Goal: Task Accomplishment & Management: Manage account settings

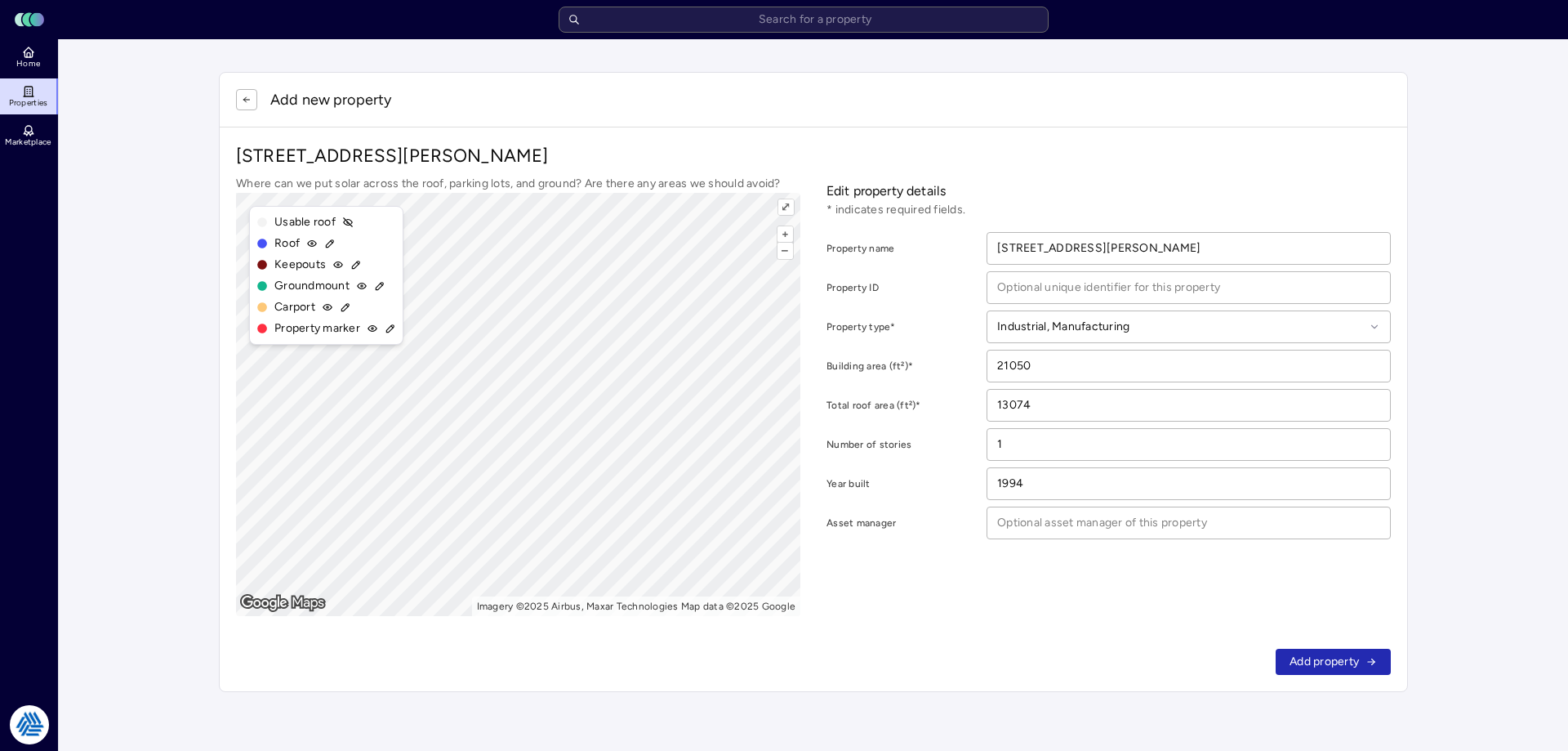
click at [206, 112] on div "Add new property [STREET_ADDRESS][PERSON_NAME] Where can we put solar across th…" at bounding box center [814, 382] width 1229 height 659
click at [1329, 657] on span "Add property" at bounding box center [1325, 662] width 70 height 18
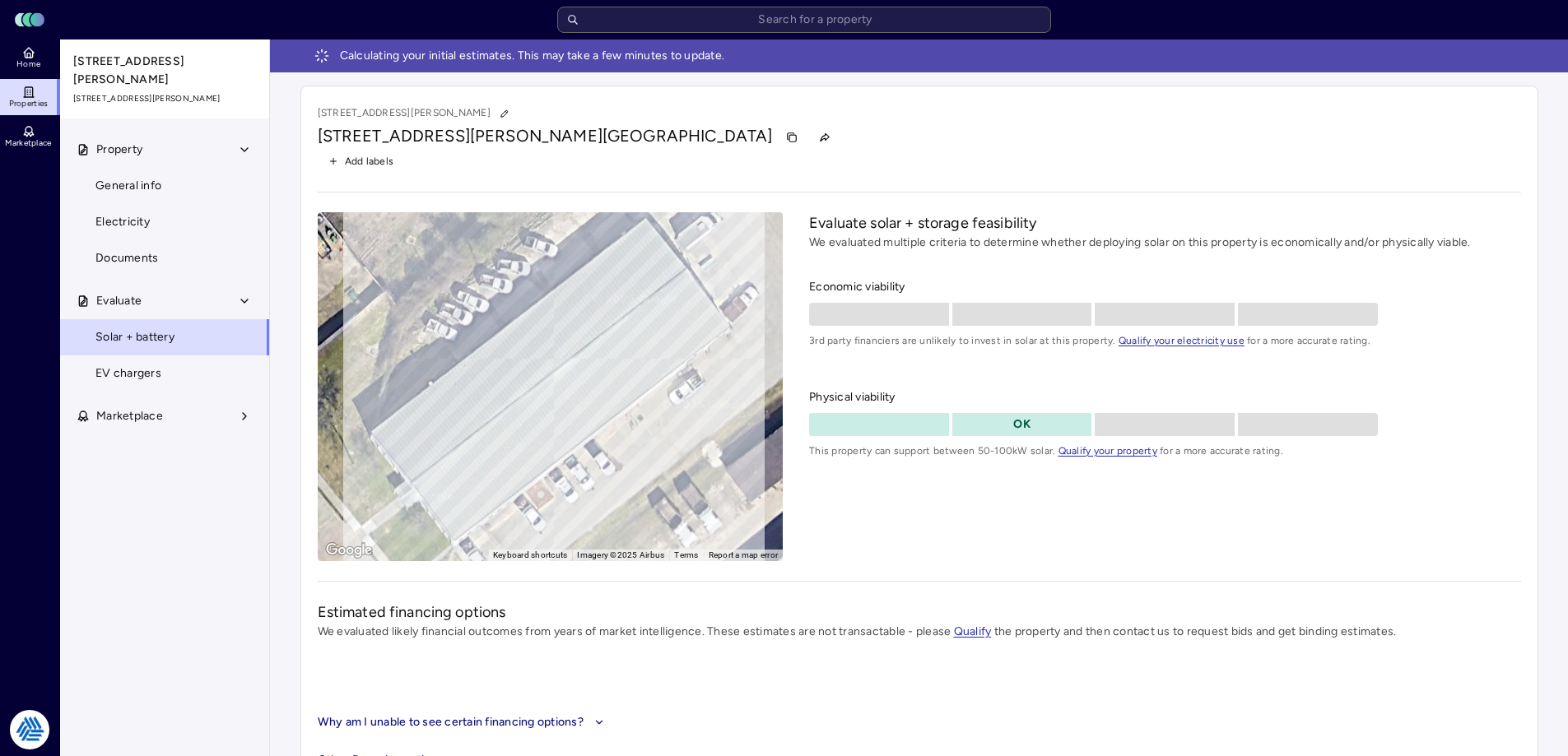
click at [31, 64] on span "Home" at bounding box center [28, 64] width 24 height 10
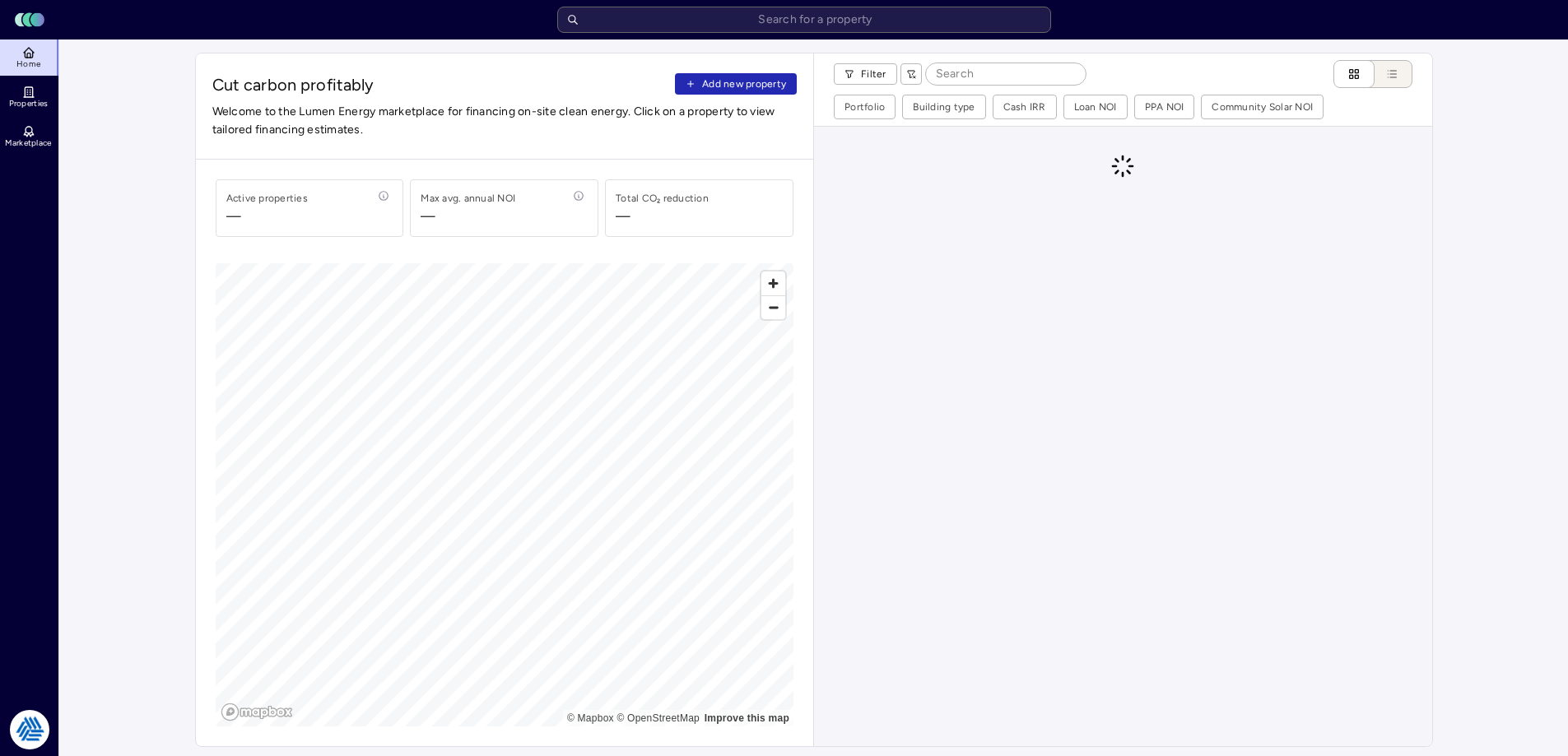
click at [769, 88] on span "Add new property" at bounding box center [744, 84] width 84 height 17
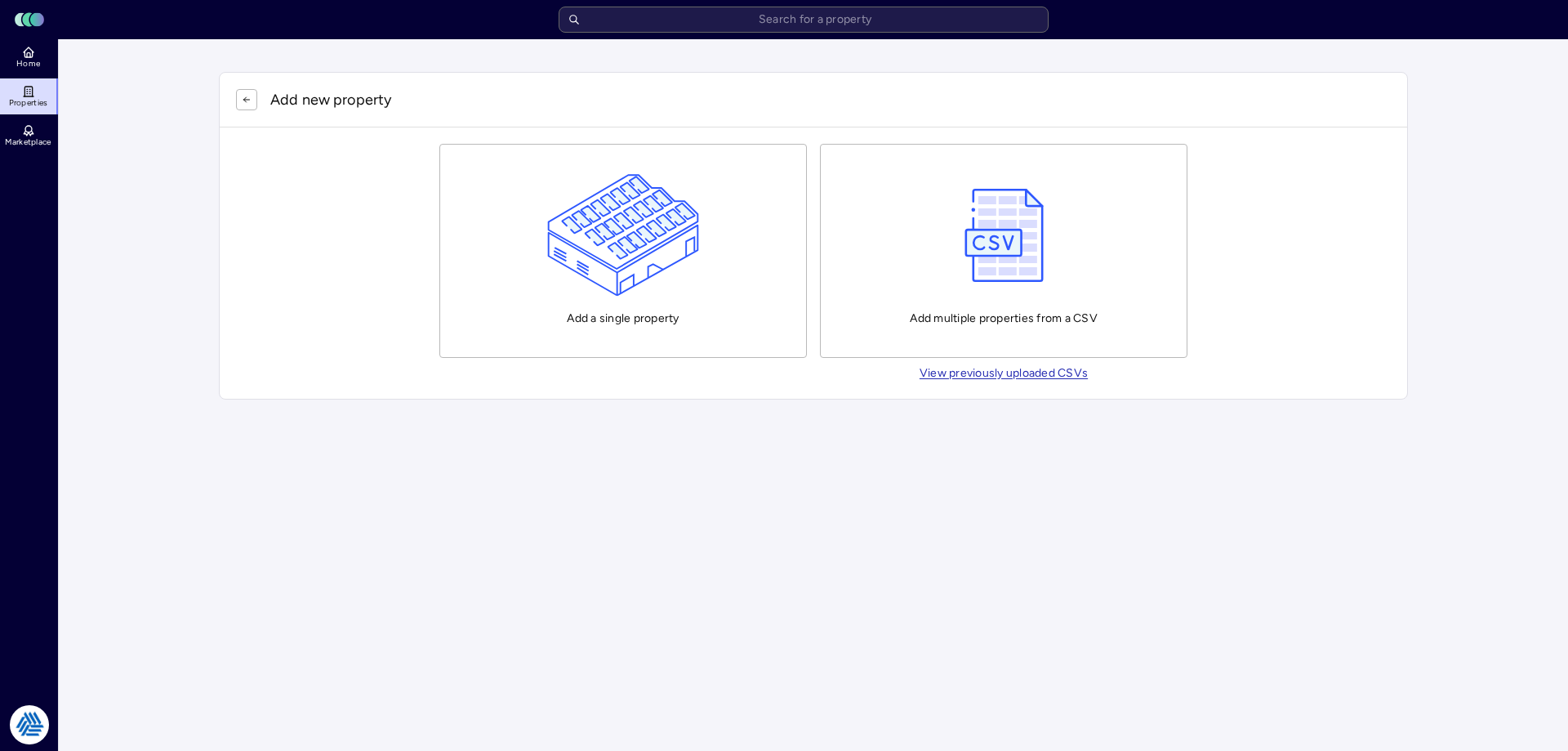
click at [640, 233] on img "button" at bounding box center [623, 235] width 152 height 123
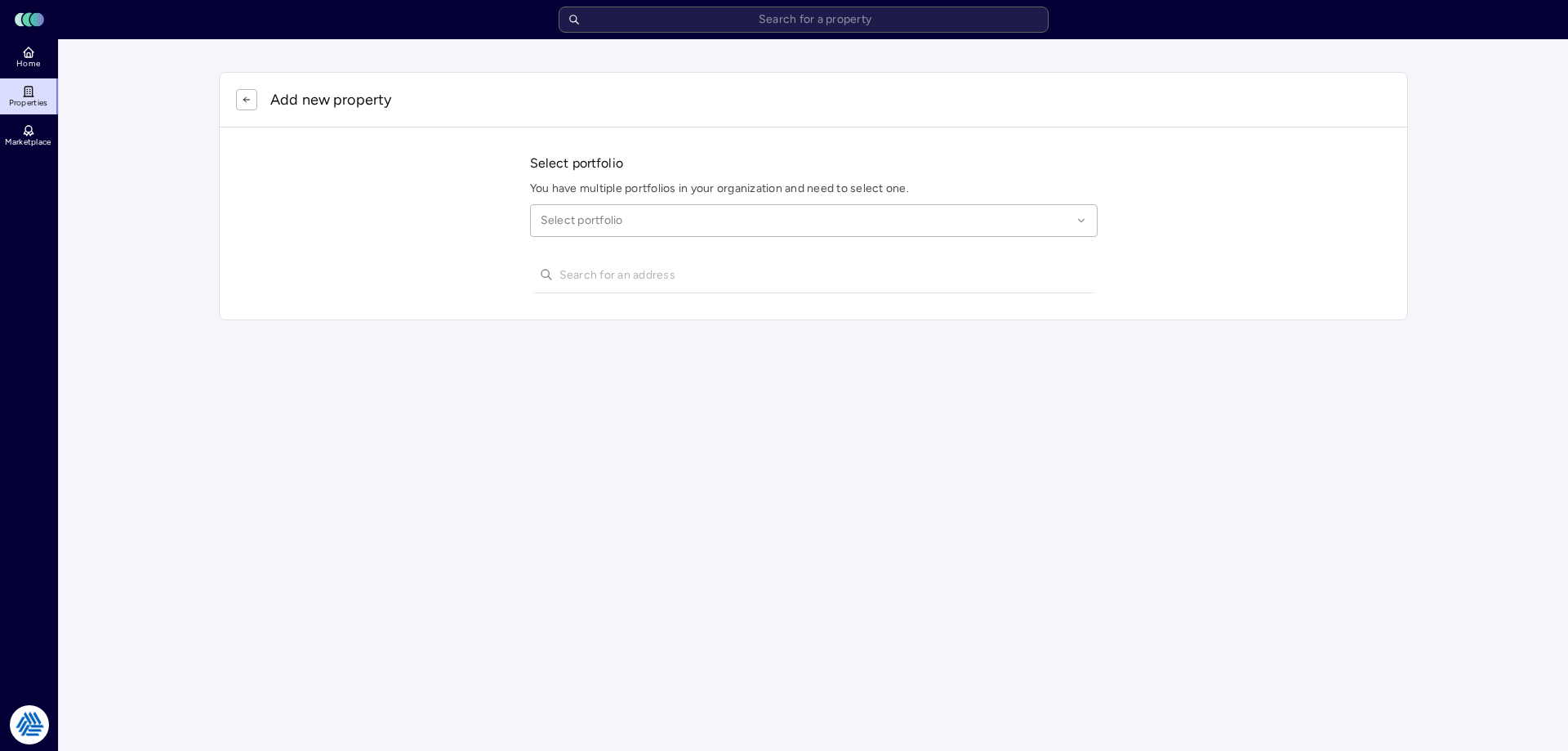
click at [567, 229] on div at bounding box center [806, 221] width 531 height 18
type input "leag"
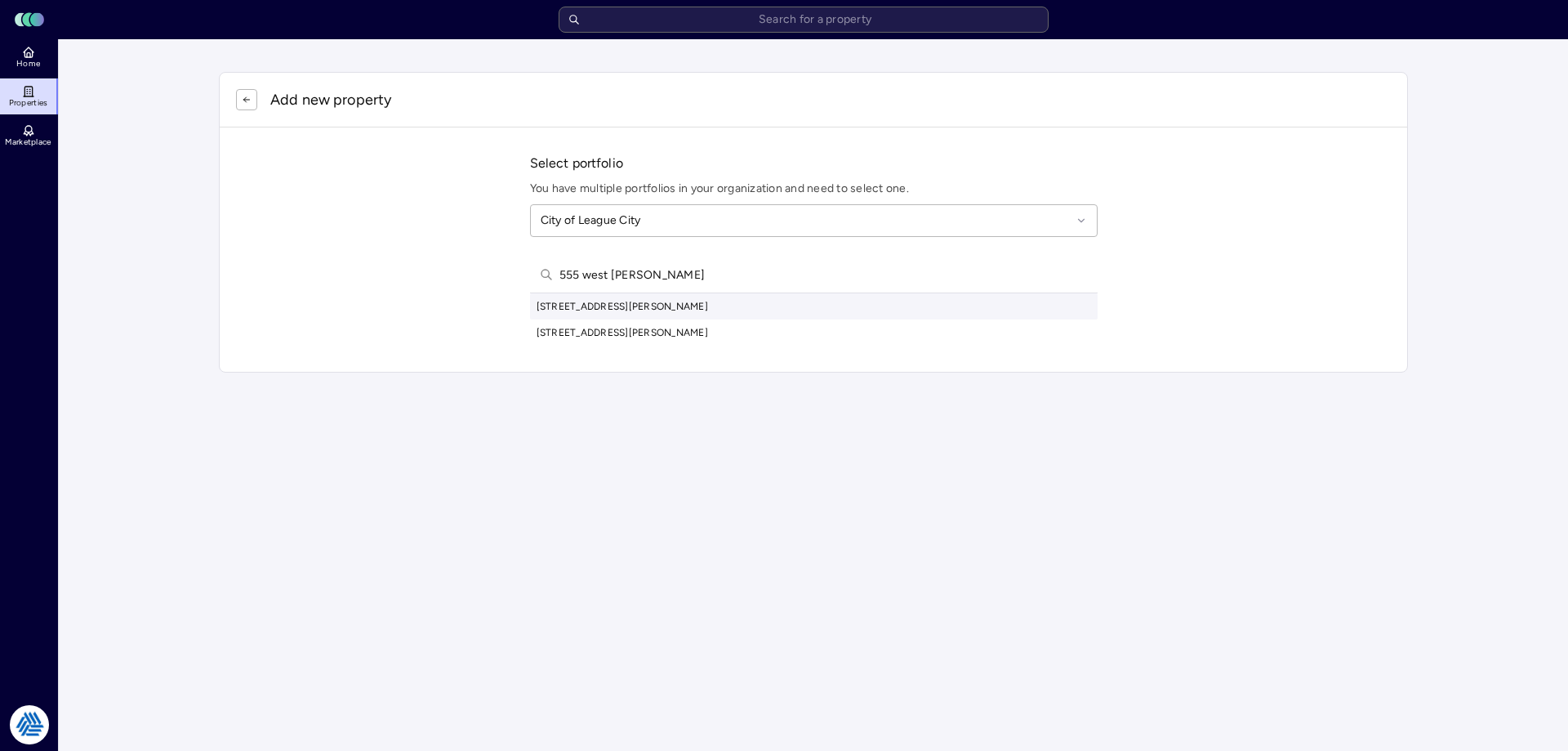
type input "555 west [PERSON_NAME]"
click at [738, 302] on div "[STREET_ADDRESS][PERSON_NAME]" at bounding box center [814, 306] width 568 height 26
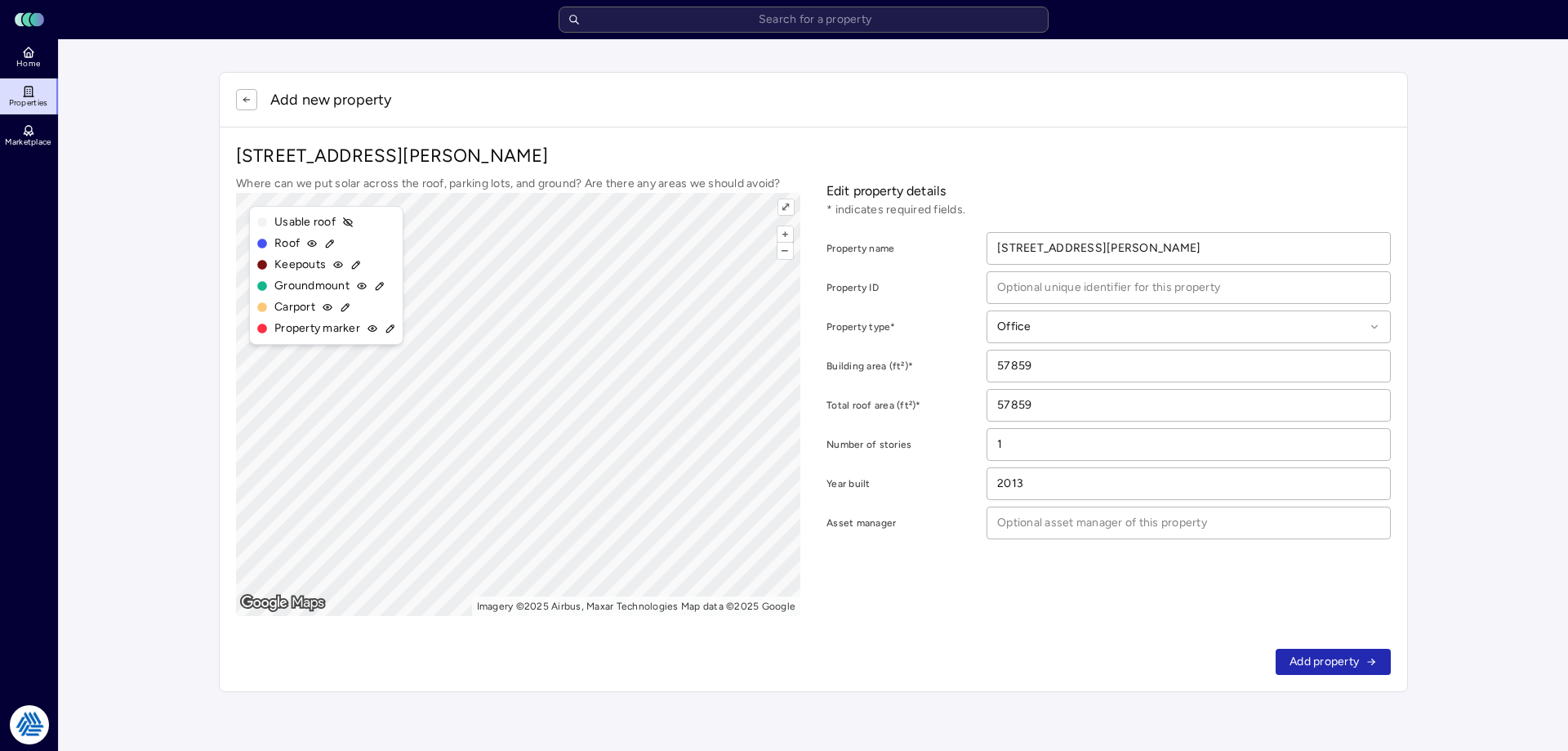
click at [1337, 665] on span "Add property" at bounding box center [1325, 662] width 70 height 18
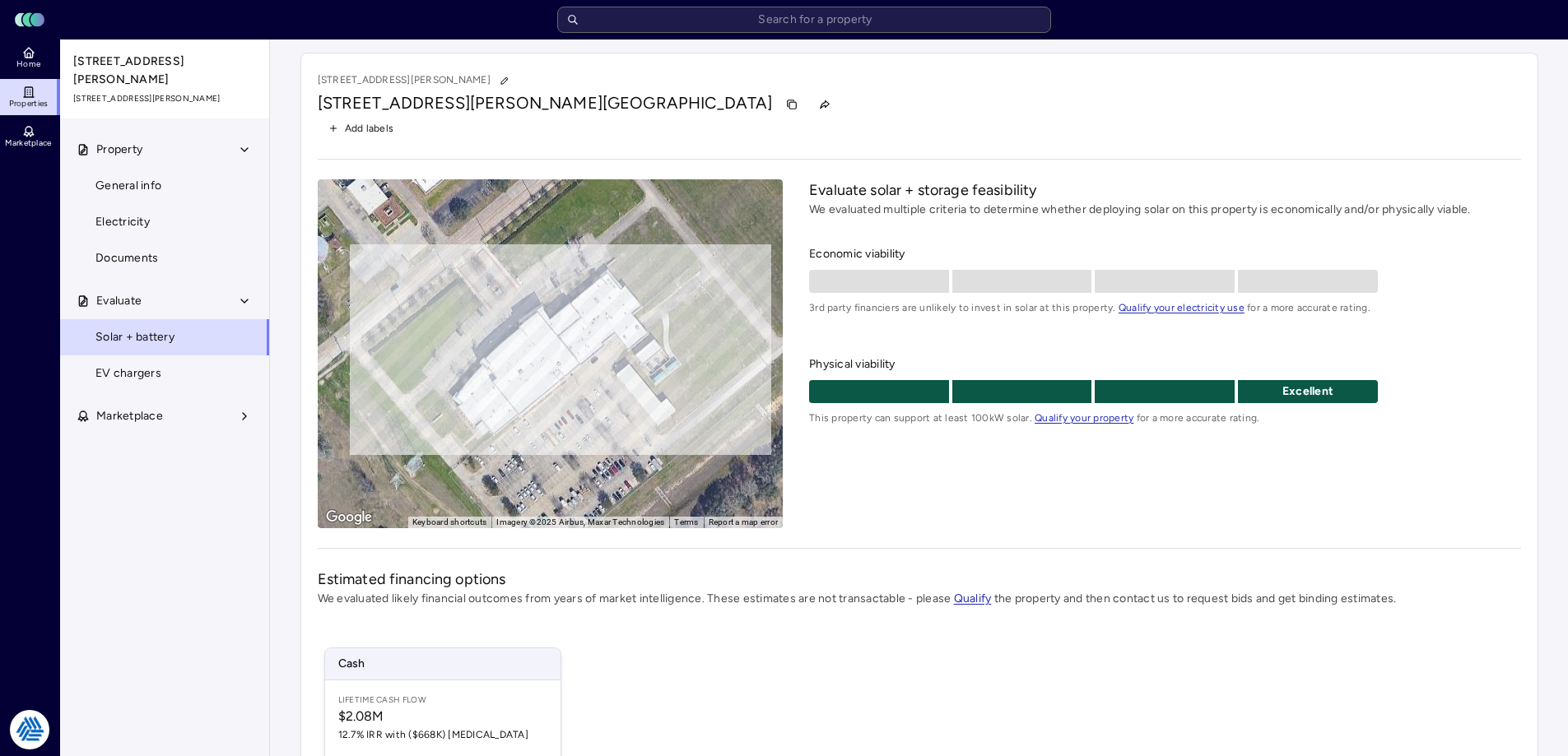
click at [282, 422] on div "Your estimates have been updated [STREET_ADDRESS][PERSON_NAME][PERSON_NAME] Add…" at bounding box center [919, 519] width 1298 height 961
click at [120, 620] on div "Property General info Electricity Documents Evaluate Solar + battery EV charger…" at bounding box center [165, 443] width 211 height 624
